Goal: Navigation & Orientation: Find specific page/section

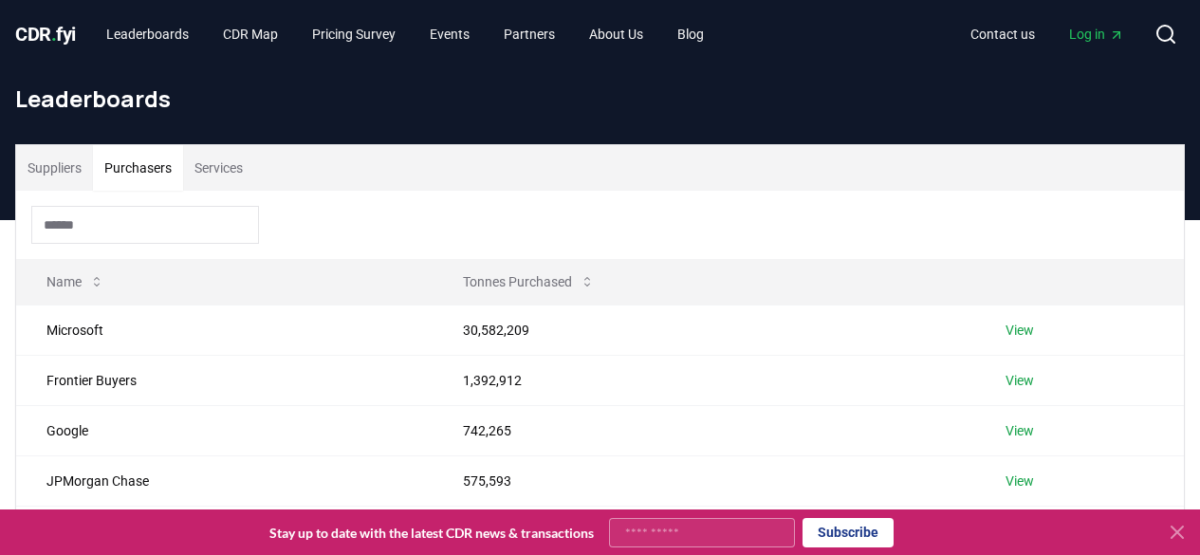
scroll to position [95, 0]
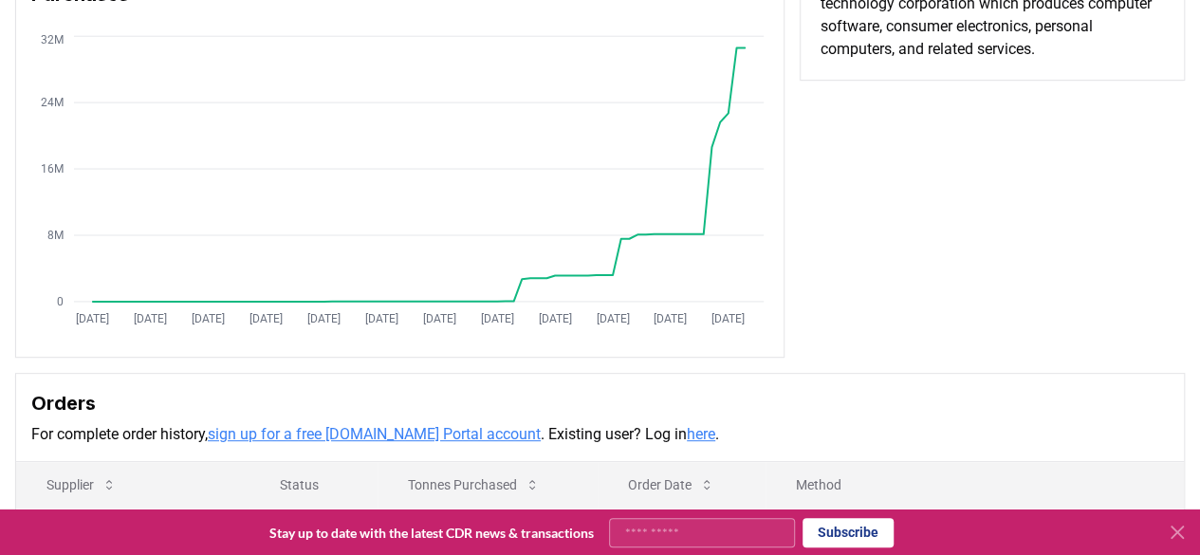
scroll to position [174, 0]
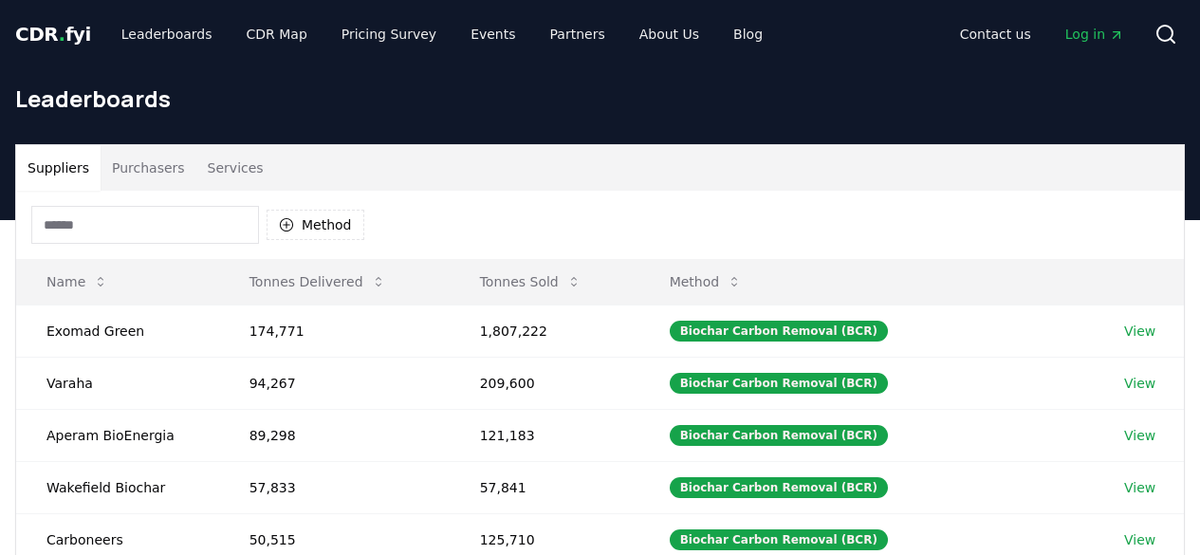
scroll to position [95, 0]
